Goal: Check status: Check status

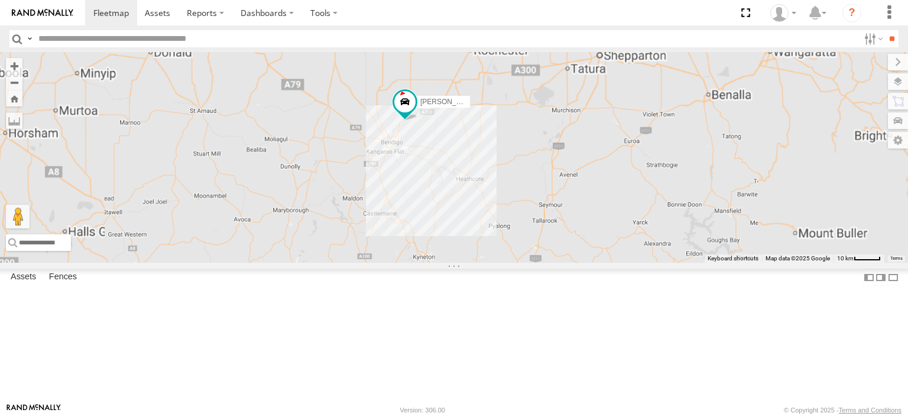
select select "**********"
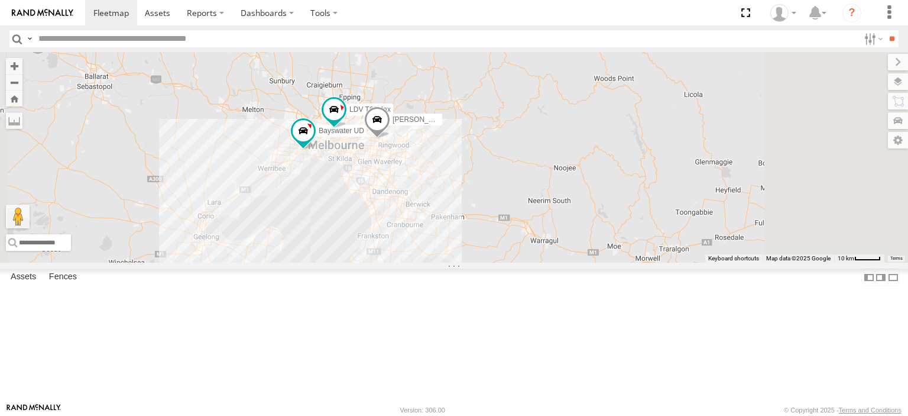
drag, startPoint x: 640, startPoint y: 294, endPoint x: 449, endPoint y: 5, distance: 345.9
click at [446, 3] on body at bounding box center [454, 208] width 908 height 416
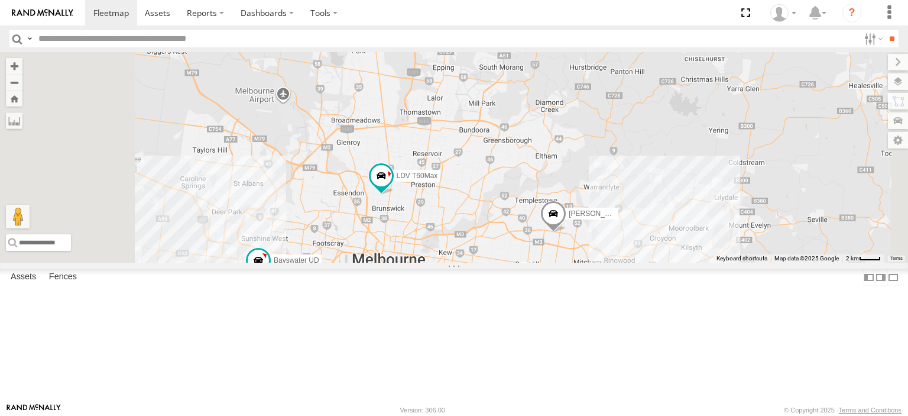
drag, startPoint x: 410, startPoint y: 241, endPoint x: 457, endPoint y: 186, distance: 72.5
click at [459, 180] on div "Bendigo Isuzu FRR Bayswater UD LDV T60Max [PERSON_NAME] BMW Westside UD 4" at bounding box center [454, 157] width 908 height 210
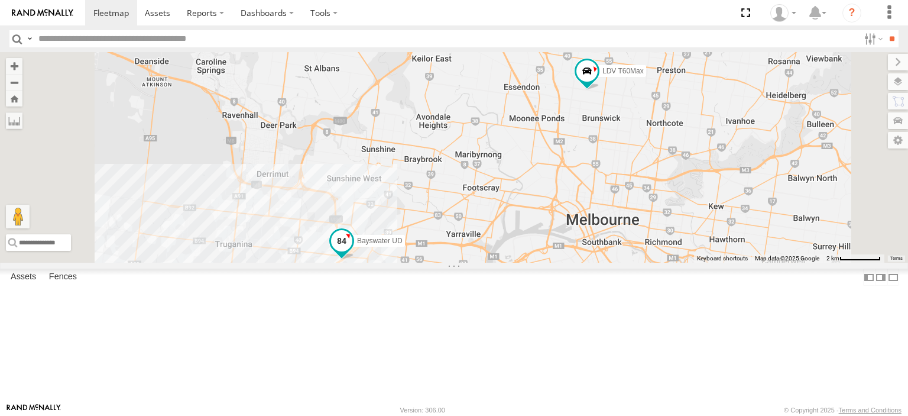
click at [352, 251] on span at bounding box center [341, 240] width 21 height 21
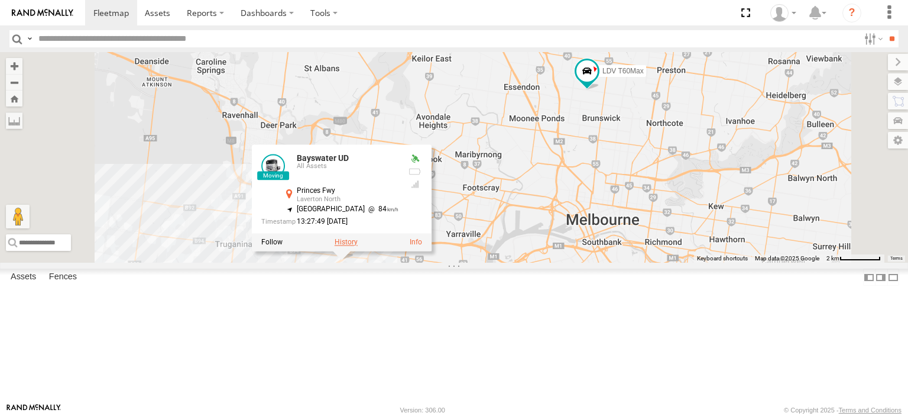
click at [358, 246] on label at bounding box center [346, 242] width 23 height 8
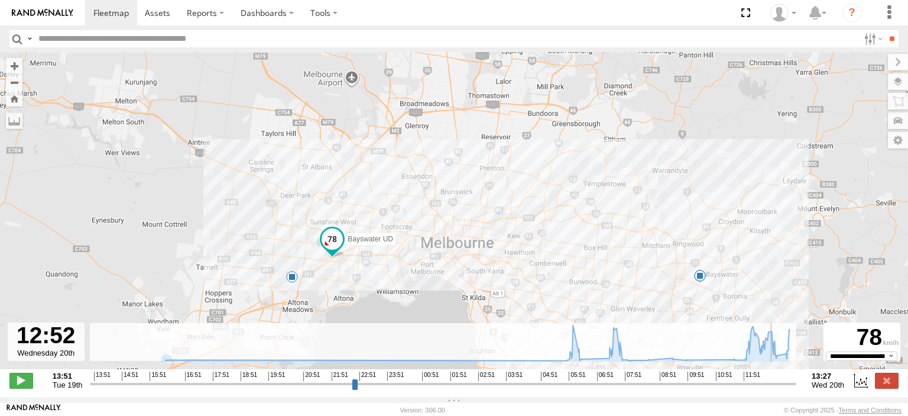
drag, startPoint x: 97, startPoint y: 391, endPoint x: 775, endPoint y: 378, distance: 678.7
click at [775, 378] on input "range" at bounding box center [443, 383] width 706 height 11
click at [775, 386] on input "range" at bounding box center [443, 383] width 706 height 11
click at [36, 374] on div "Bayswater UD 06:23 Wed 07:23 Wed 07:49 Wed 09:32 Wed 11:38 Wed 13:04 Wed" at bounding box center [454, 216] width 908 height 329
click at [22, 388] on span at bounding box center [21, 379] width 24 height 15
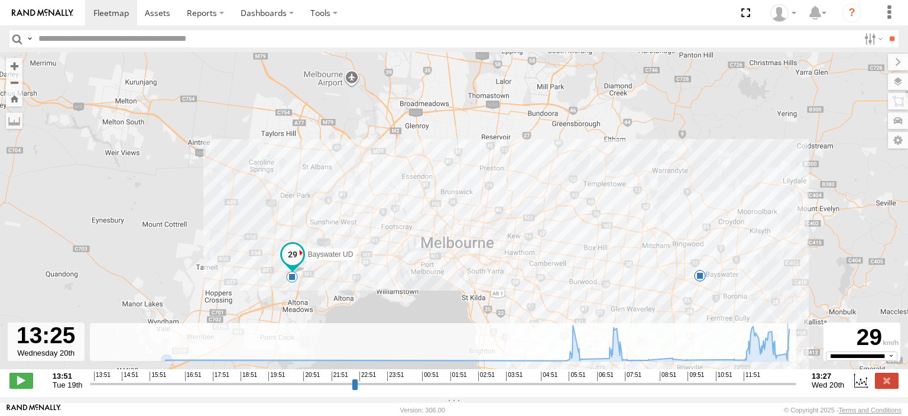
click at [294, 278] on span at bounding box center [292, 277] width 12 height 12
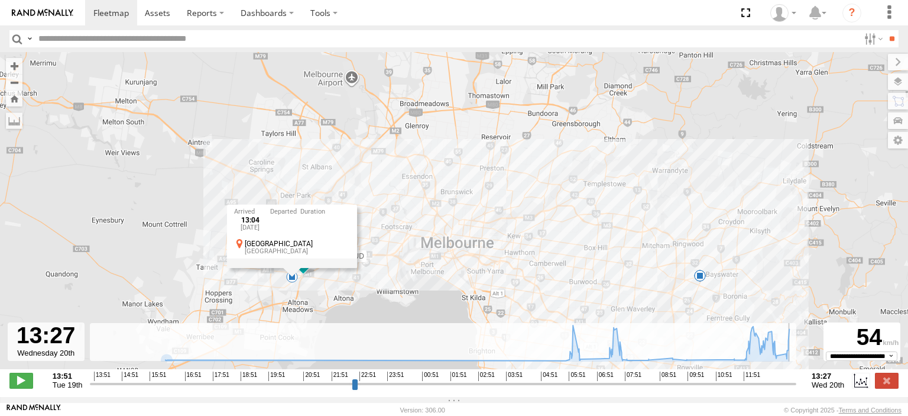
type input "**********"
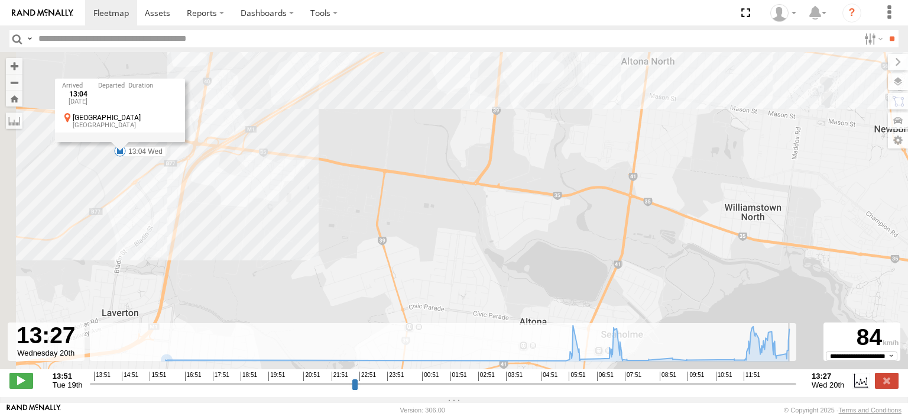
drag, startPoint x: 238, startPoint y: 272, endPoint x: 405, endPoint y: 314, distance: 171.9
click at [405, 314] on div "Bayswater UD 06:23 Wed 07:23 Wed 07:49 Wed 09:32 Wed 11:38 Wed 13:04 Wed 13:04 …" at bounding box center [454, 216] width 908 height 329
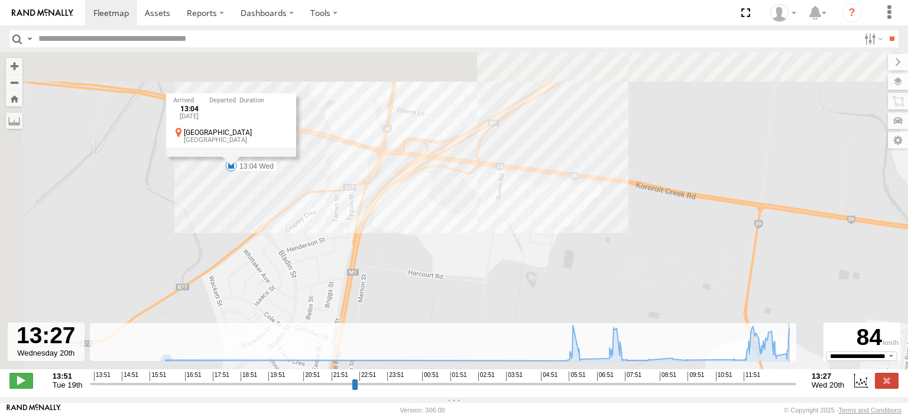
drag, startPoint x: 210, startPoint y: 215, endPoint x: 252, endPoint y: 290, distance: 86.5
click at [252, 293] on div "Bayswater UD 06:23 Wed 07:23 Wed 07:49 Wed 09:32 Wed 11:38 Wed 13:04 Wed 13:04 …" at bounding box center [454, 216] width 908 height 329
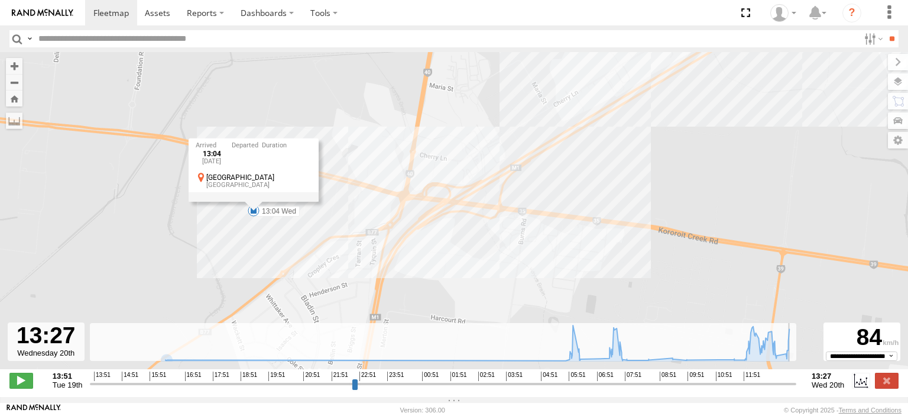
click at [253, 201] on div "13:04 [DATE] [GEOGRAPHIC_DATA] [GEOGRAPHIC_DATA]" at bounding box center [254, 169] width 130 height 63
click at [317, 236] on div "Bayswater UD 06:23 Wed 07:23 Wed 07:49 Wed 09:32 Wed 11:38 Wed 13:04 Wed 13:04 …" at bounding box center [454, 216] width 908 height 329
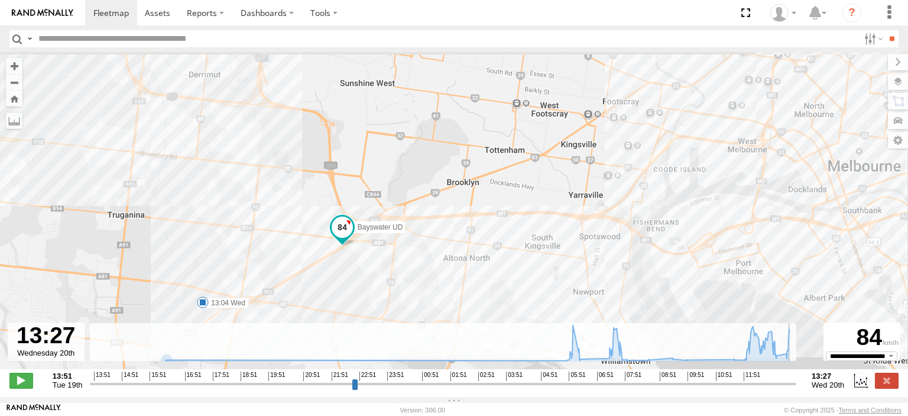
drag, startPoint x: 603, startPoint y: 241, endPoint x: 397, endPoint y: 303, distance: 216.0
click at [397, 303] on div "Bayswater UD 06:23 Wed 07:23 Wed 07:49 Wed 09:32 Wed 11:38 Wed 13:04 Wed" at bounding box center [454, 216] width 908 height 329
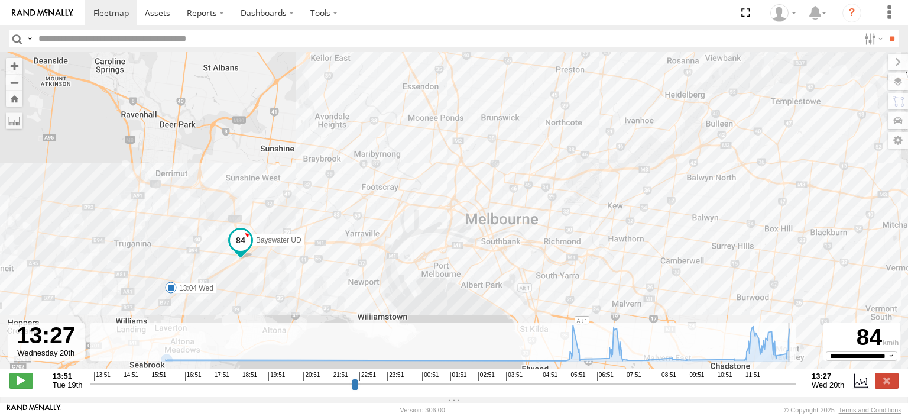
drag, startPoint x: 462, startPoint y: 300, endPoint x: 355, endPoint y: 293, distance: 107.2
click at [355, 293] on div "Bayswater UD 06:23 Wed 07:23 Wed 07:49 Wed 09:32 Wed 11:38 Wed 13:04 Wed" at bounding box center [454, 216] width 908 height 329
click at [246, 245] on span at bounding box center [240, 239] width 21 height 21
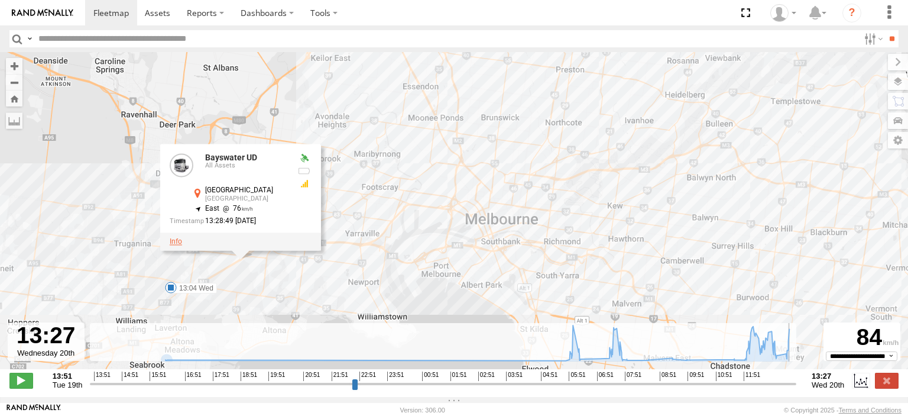
click at [174, 245] on link at bounding box center [176, 241] width 12 height 8
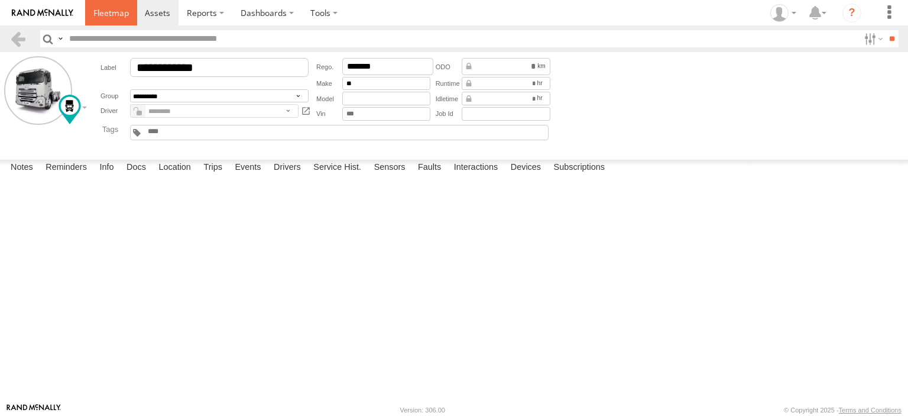
click at [113, 15] on span at bounding box center [110, 12] width 35 height 11
